Goal: Navigation & Orientation: Find specific page/section

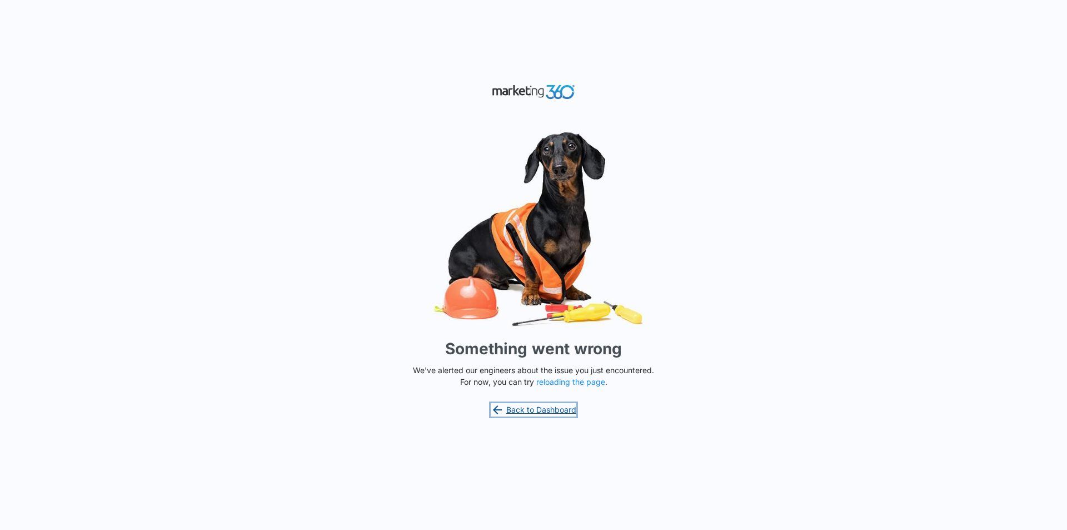
click at [527, 406] on link "Back to Dashboard" at bounding box center [534, 409] width 86 height 13
click at [540, 412] on link "Back to Dashboard" at bounding box center [534, 409] width 86 height 13
click at [572, 383] on button "reloading the page" at bounding box center [570, 381] width 69 height 9
